Goal: Find specific page/section: Find specific page/section

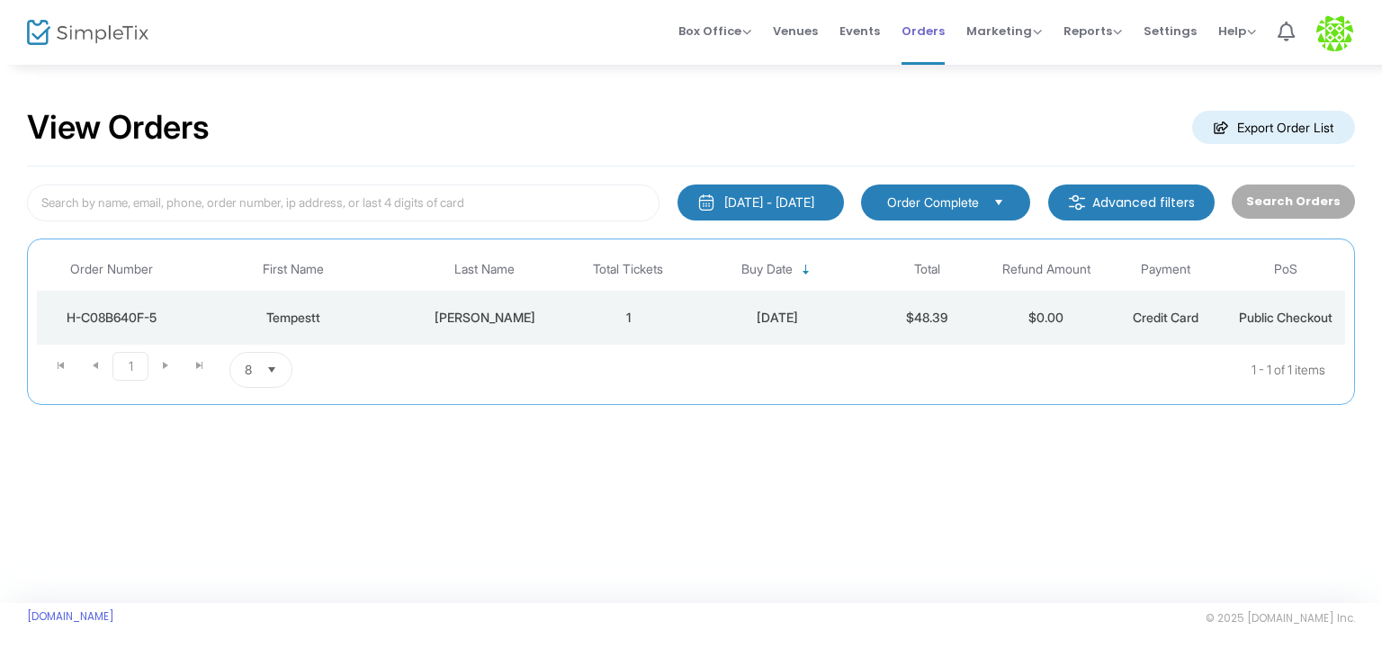
click at [916, 26] on span "Orders" at bounding box center [922, 31] width 43 height 46
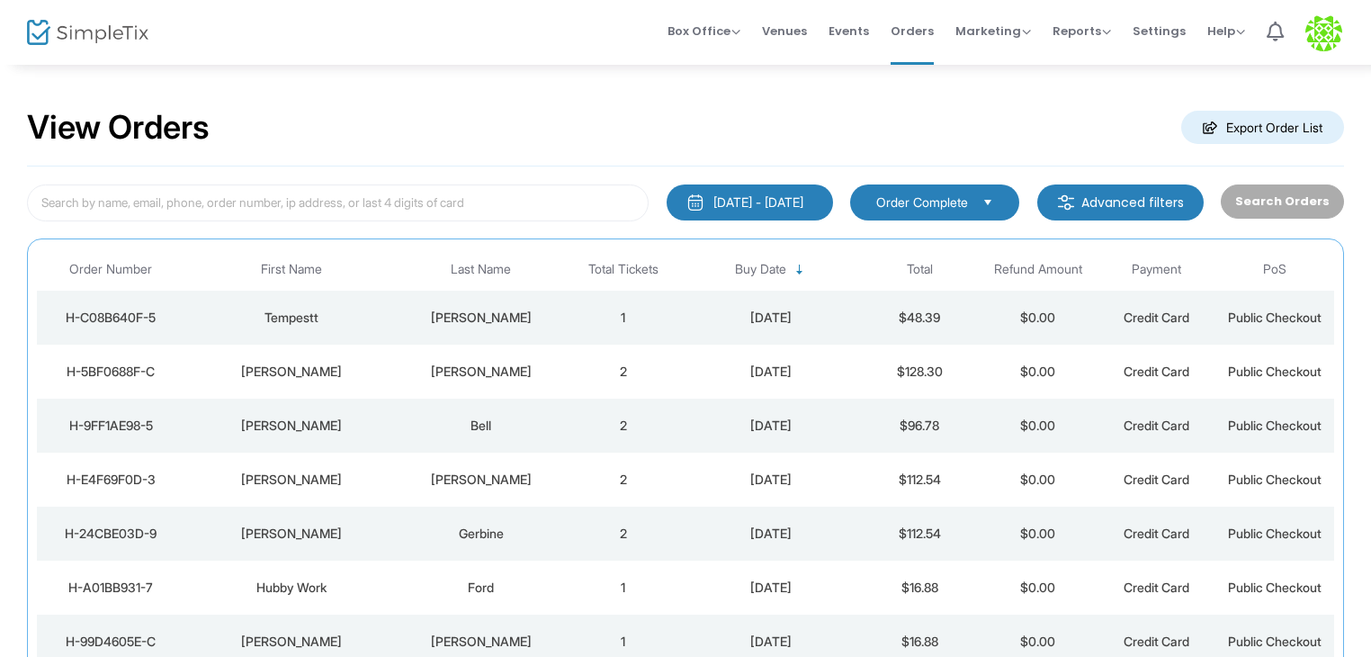
click at [623, 369] on td "2" at bounding box center [623, 372] width 119 height 54
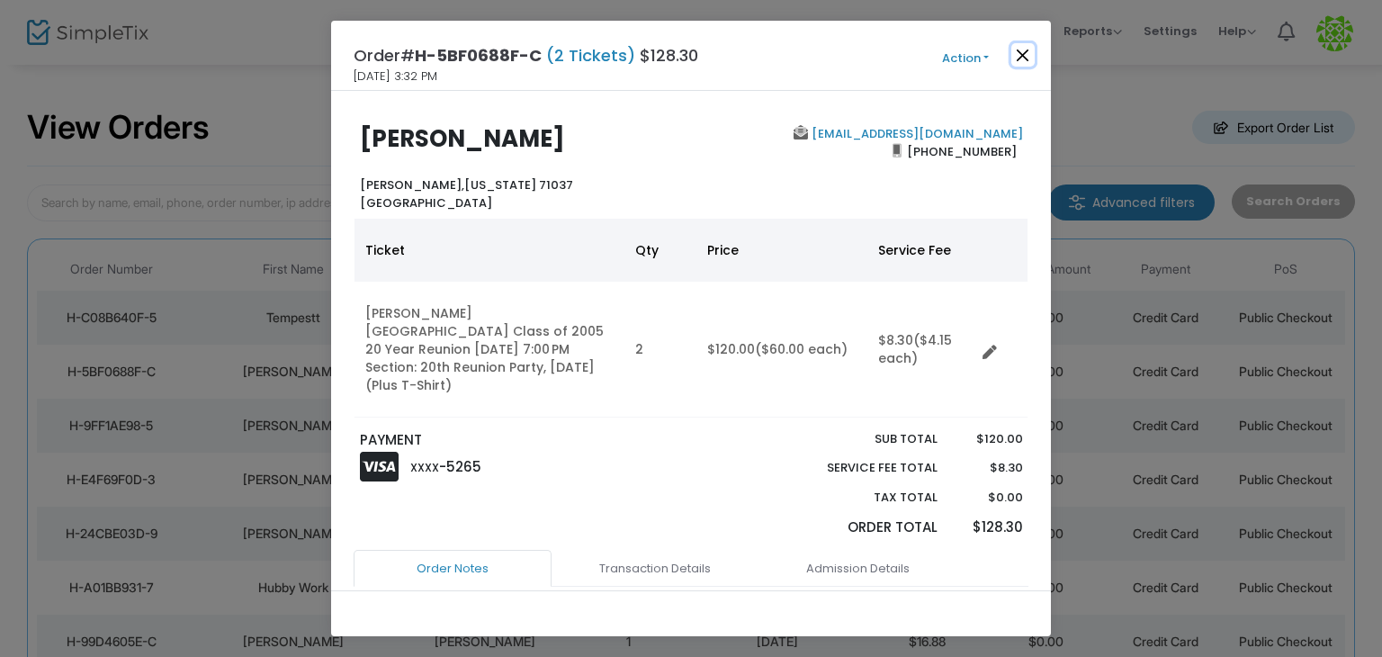
click at [1022, 49] on button "Close" at bounding box center [1022, 54] width 23 height 23
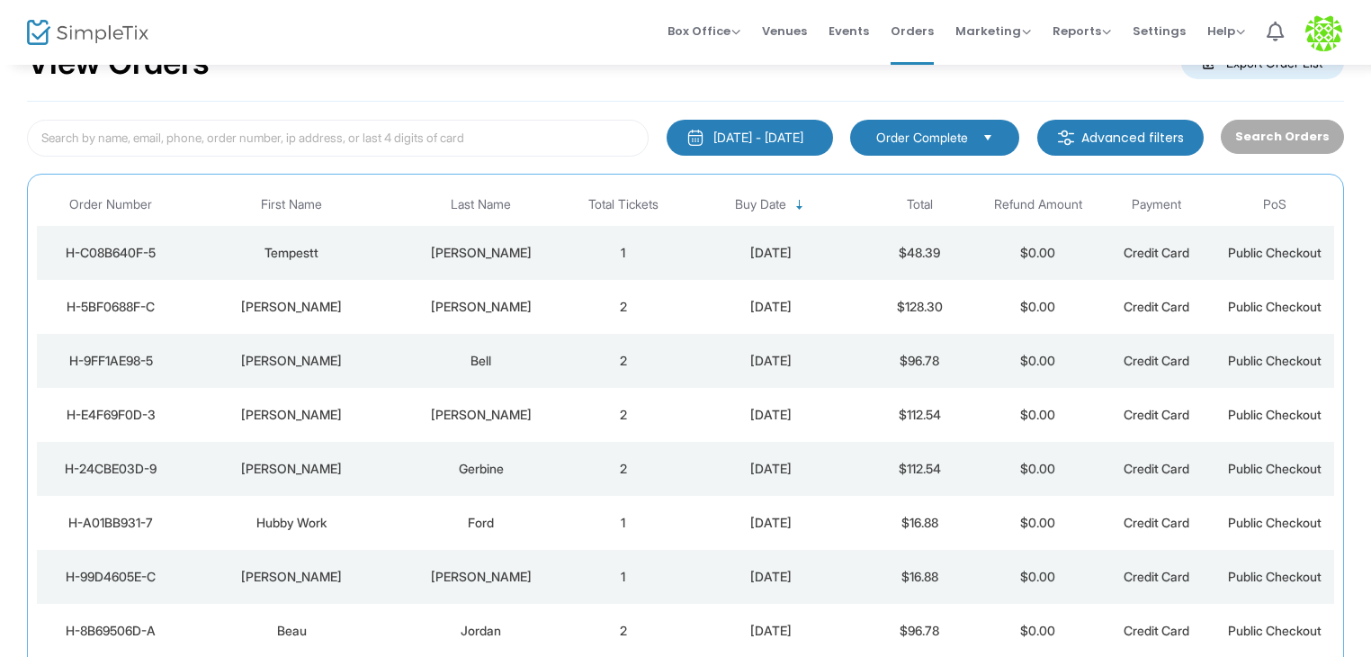
scroll to position [155, 0]
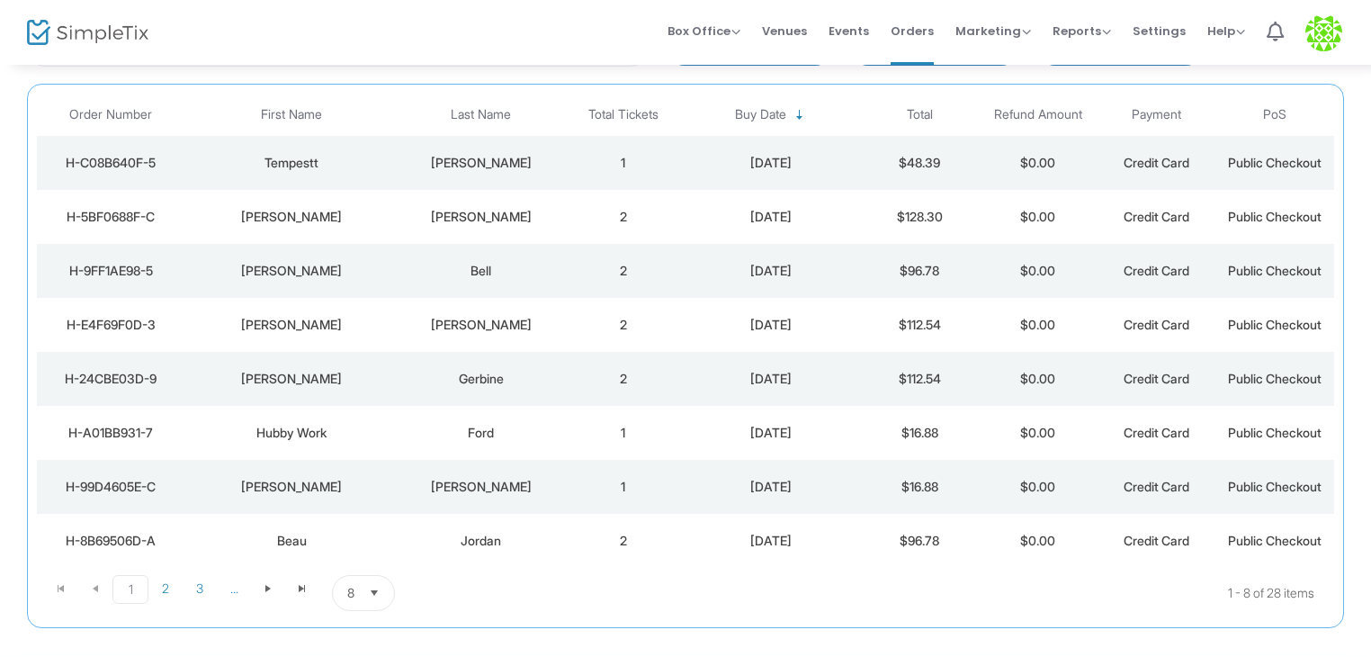
click at [622, 271] on td "2" at bounding box center [623, 271] width 119 height 54
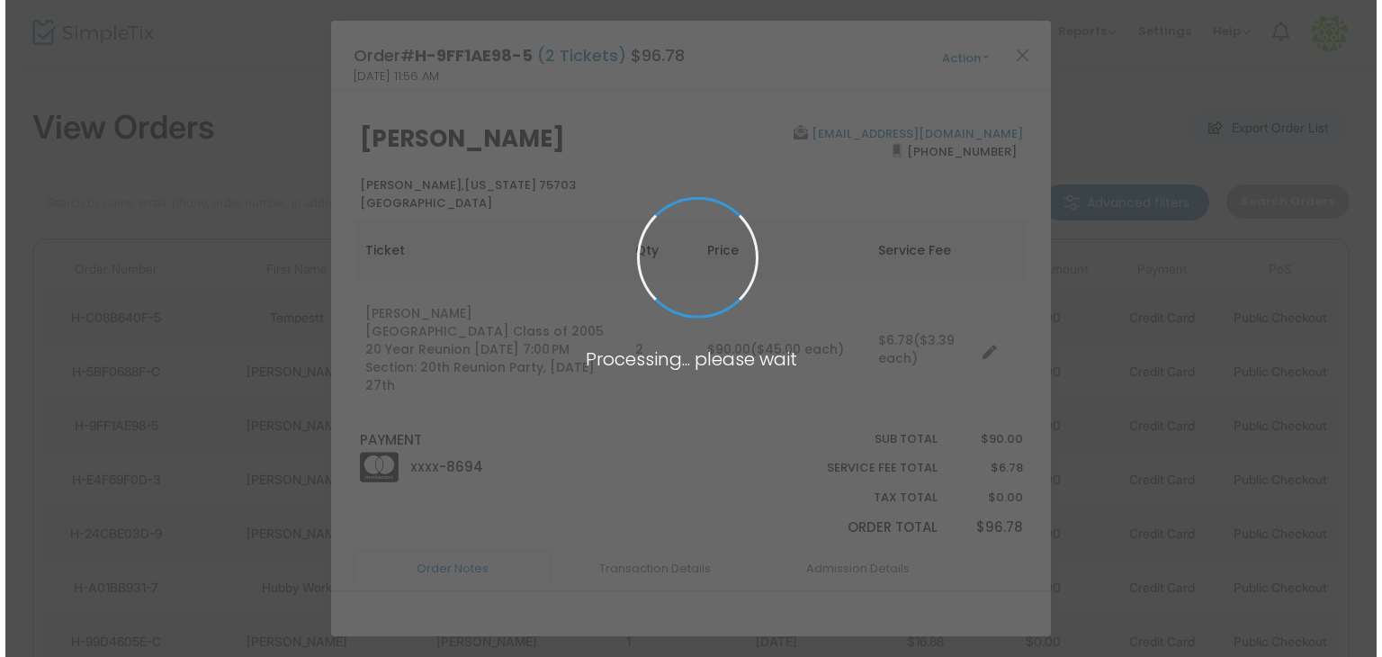
scroll to position [0, 0]
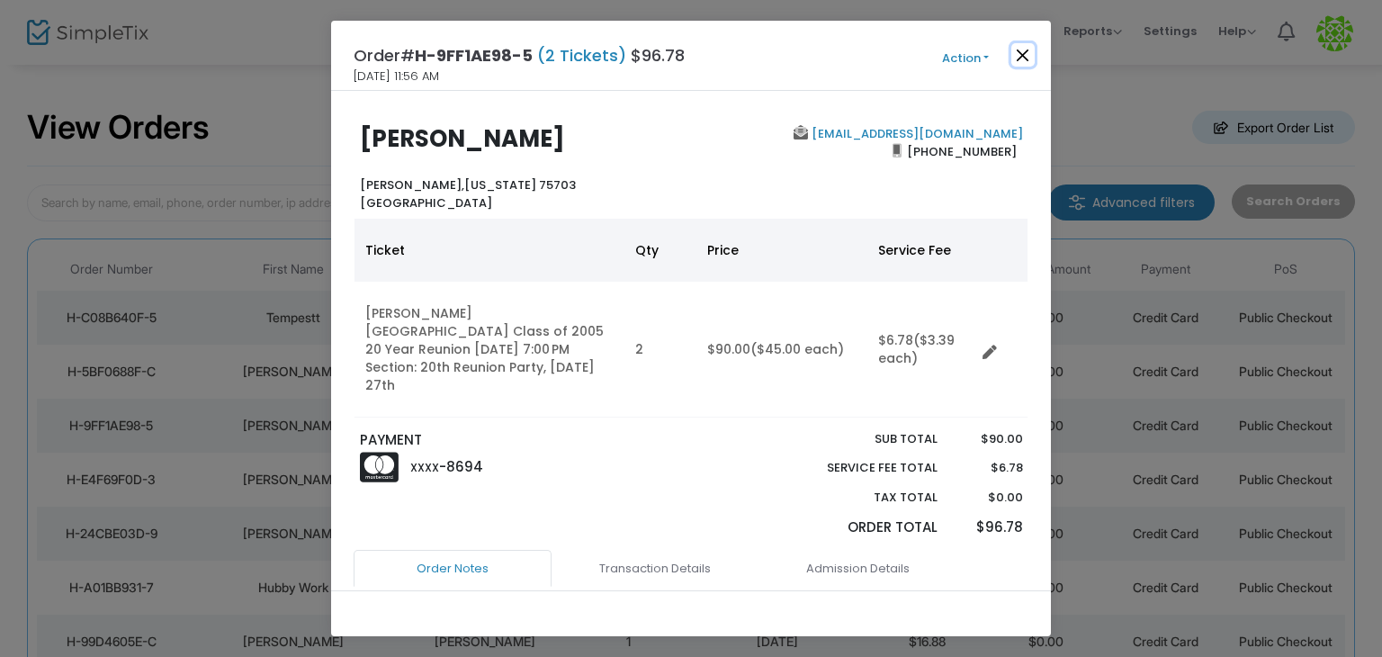
click at [1014, 52] on button "Close" at bounding box center [1022, 54] width 23 height 23
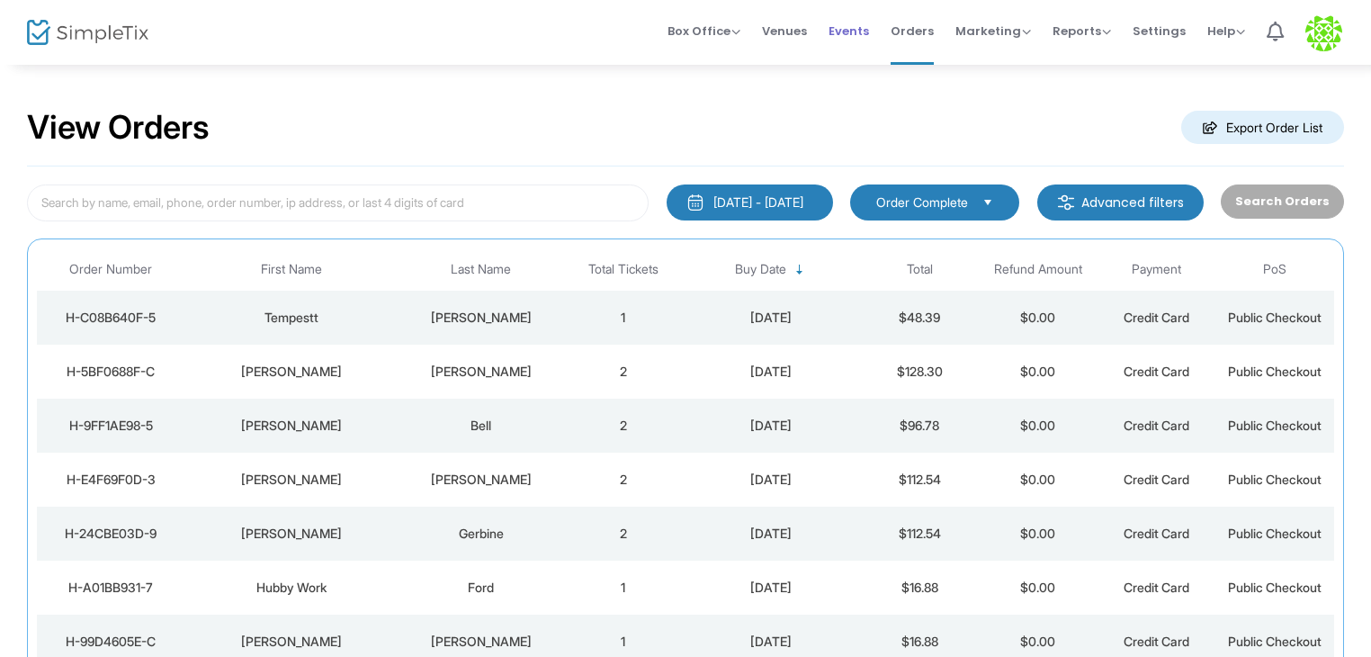
click at [849, 32] on span "Events" at bounding box center [848, 31] width 40 height 46
